Goal: Check status: Check status

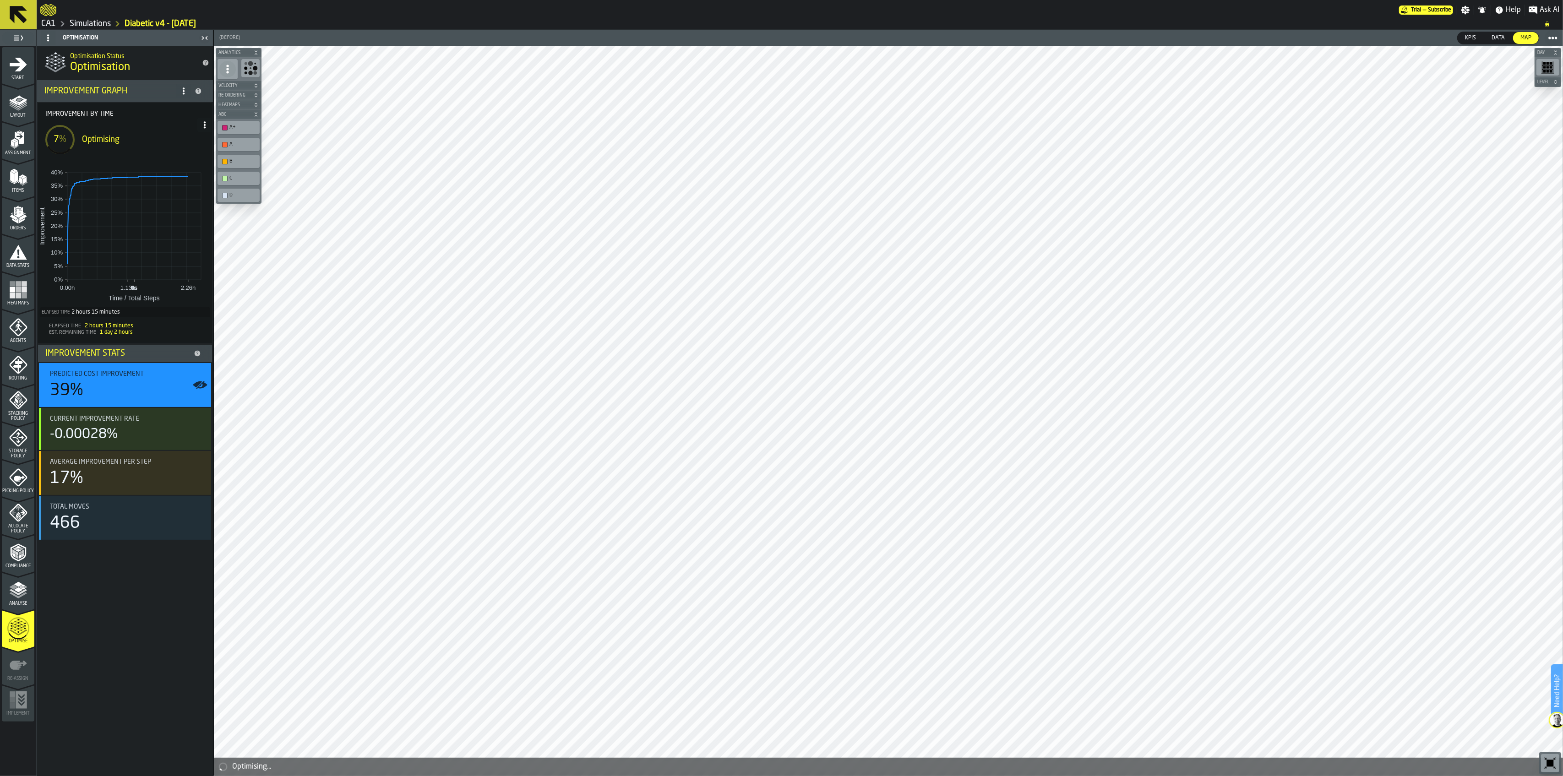
click at [54, 22] on link "CA1" at bounding box center [48, 24] width 15 height 10
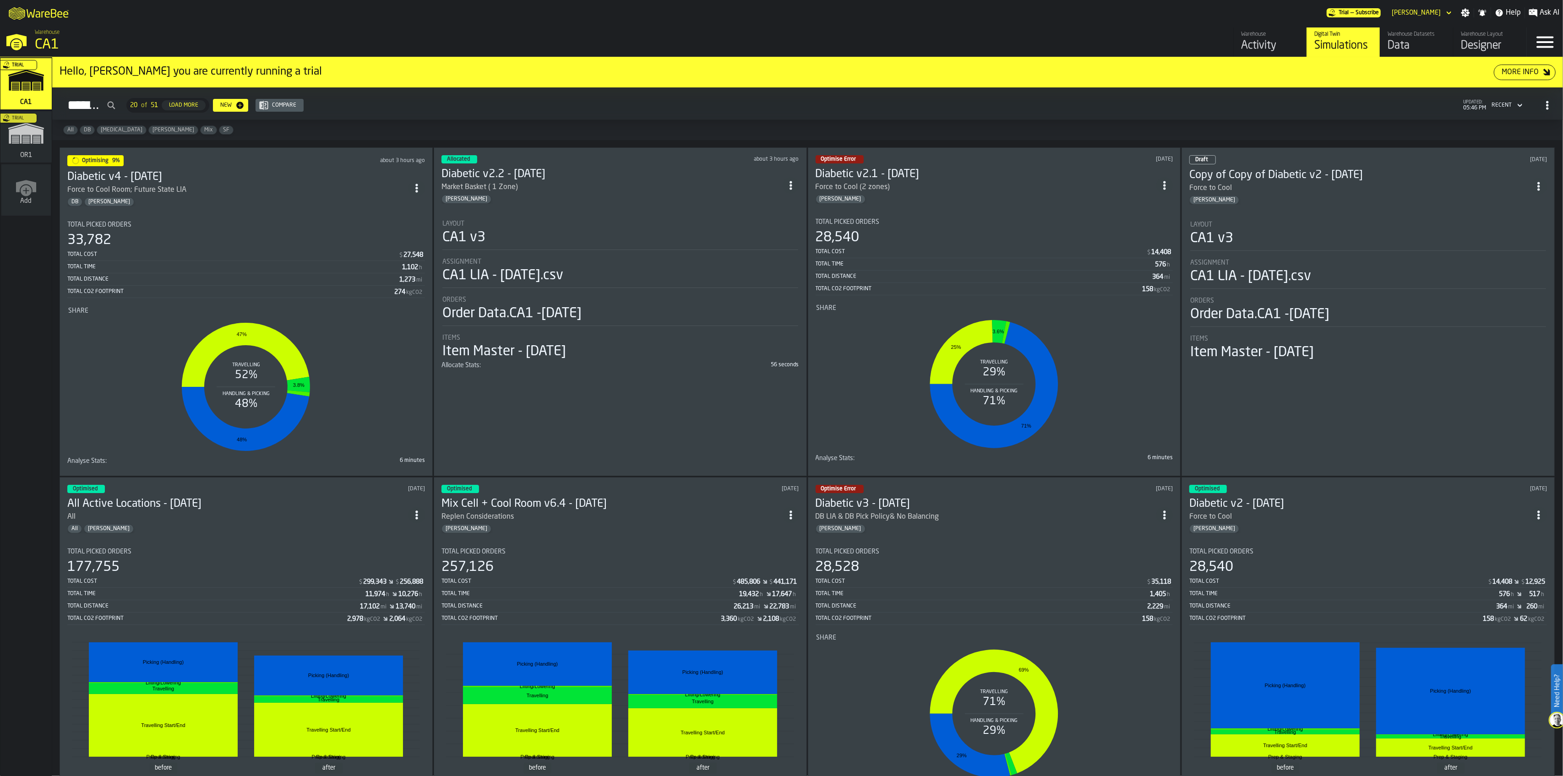
click at [232, 226] on div "Total Picked Orders 33,782 Total Cost $ 27,548 Total Time 1,102 h Total Distanc…" at bounding box center [246, 259] width 358 height 77
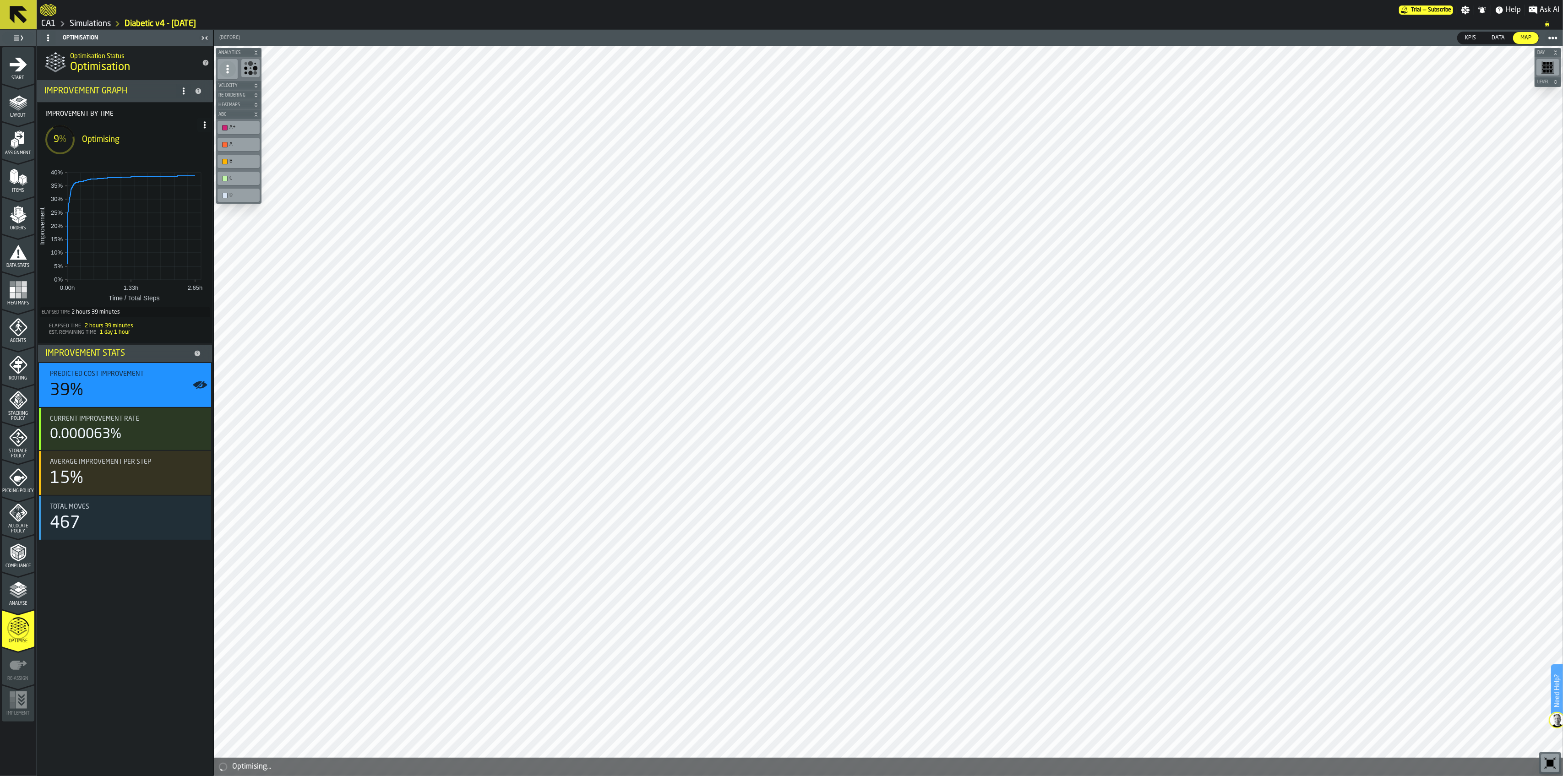
click at [53, 23] on link "CA1" at bounding box center [48, 24] width 15 height 10
